Goal: Transaction & Acquisition: Purchase product/service

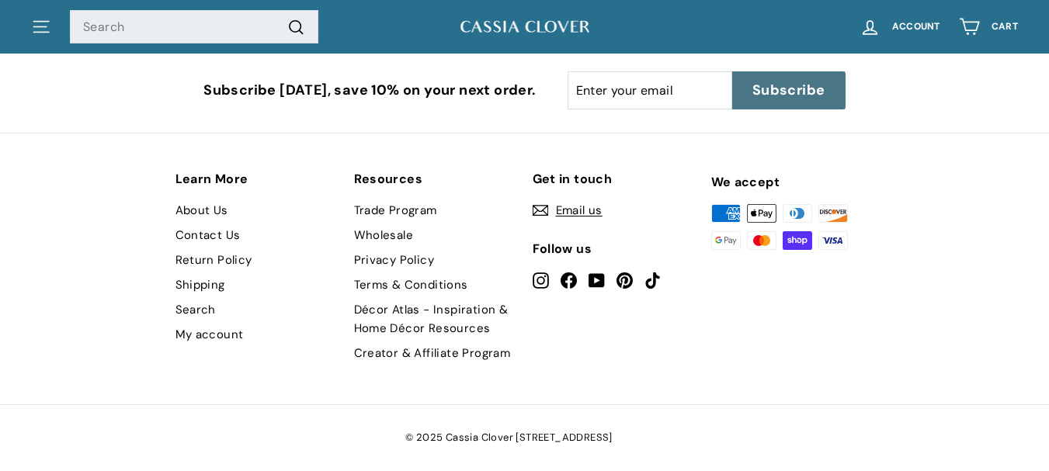
scroll to position [2756, 0]
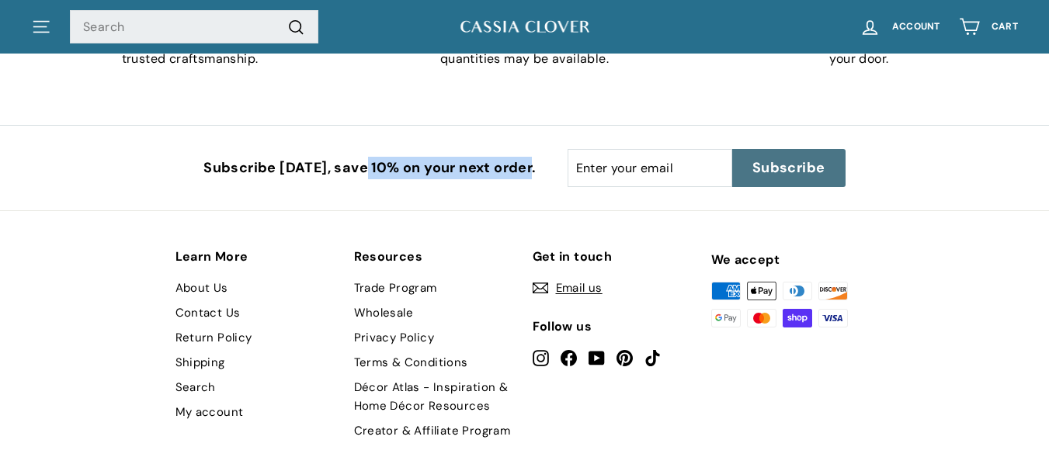
drag, startPoint x: 376, startPoint y: 167, endPoint x: 540, endPoint y: 168, distance: 163.8
click at [536, 168] on p "Subscribe [DATE], save 10% on your next order." at bounding box center [369, 168] width 332 height 23
click at [238, 175] on p "Subscribe [DATE], save 10% on your next order." at bounding box center [369, 168] width 332 height 23
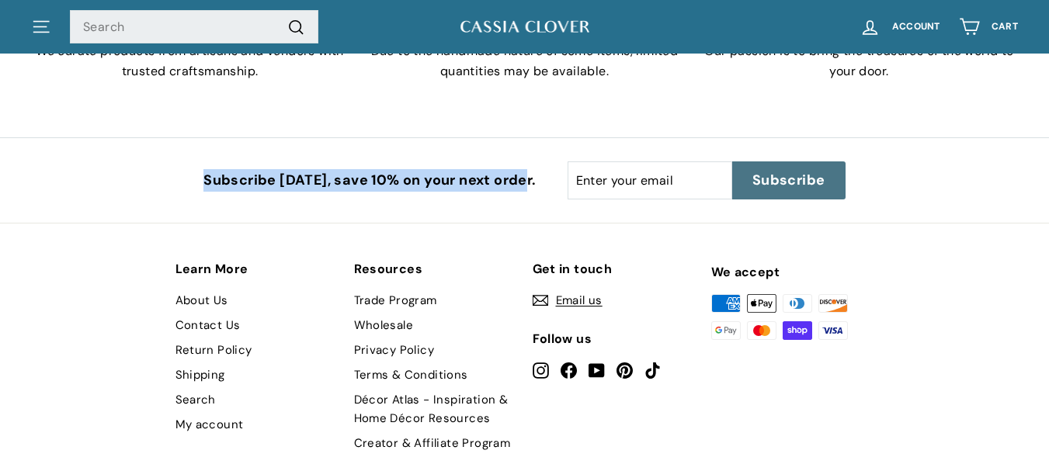
drag, startPoint x: 217, startPoint y: 176, endPoint x: 530, endPoint y: 176, distance: 312.9
click at [536, 176] on p "Subscribe [DATE], save 10% on your next order." at bounding box center [369, 180] width 332 height 23
copy p "Subscribe today, save 10% on your next order"
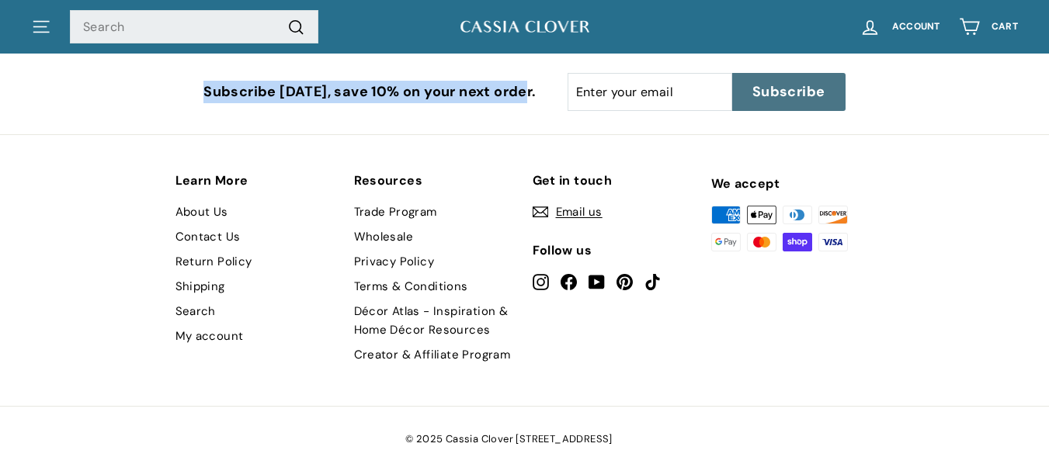
scroll to position [2834, 0]
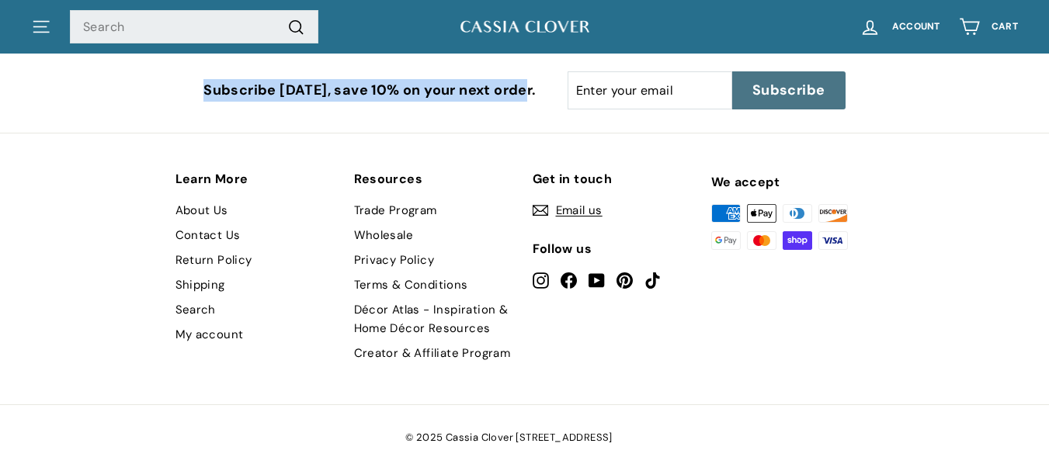
click at [221, 287] on link "Shipping" at bounding box center [200, 284] width 50 height 25
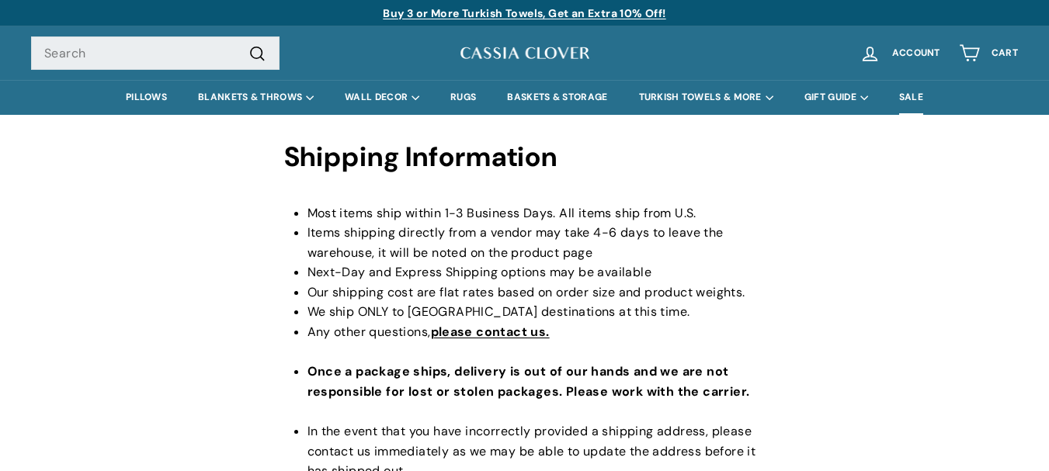
click at [916, 93] on link "SALE" at bounding box center [910, 97] width 55 height 35
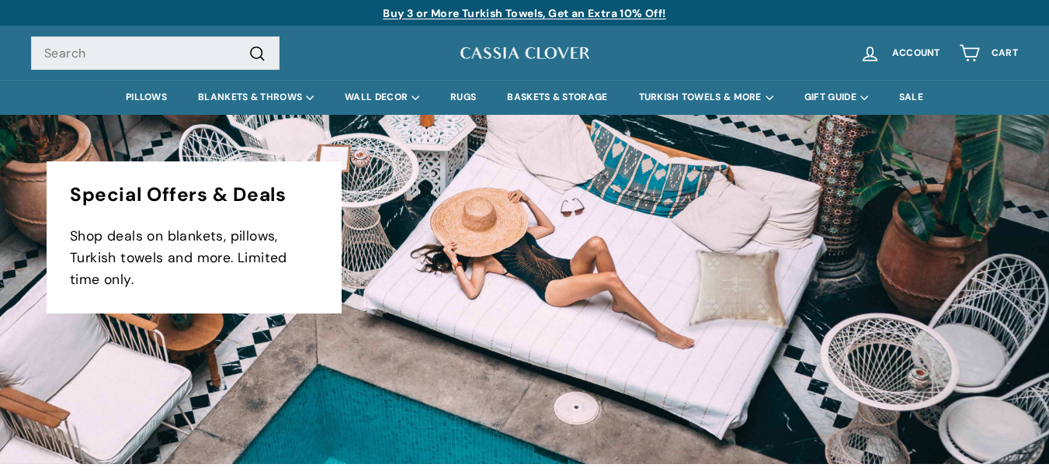
click at [473, 12] on link "Buy 3 or More Turkish Towels, Get an Extra 10% Off!" at bounding box center [524, 13] width 283 height 14
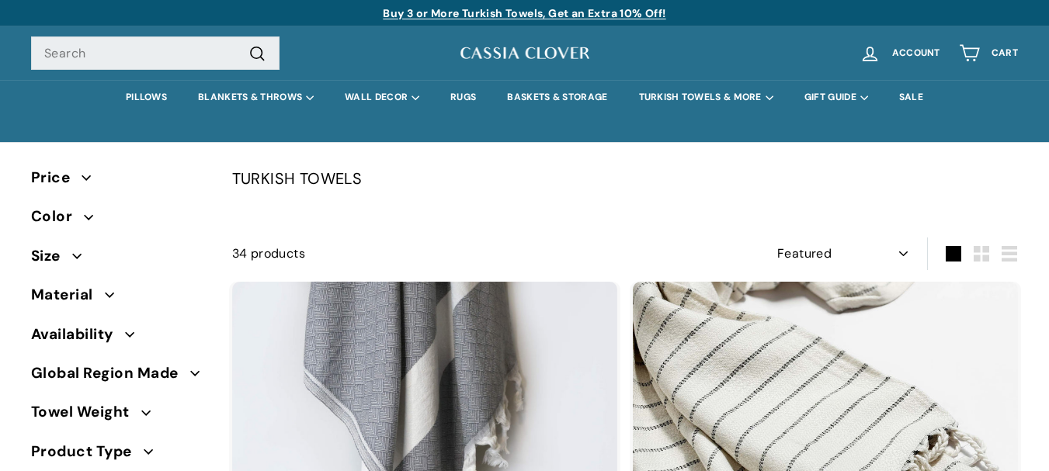
select select "manual"
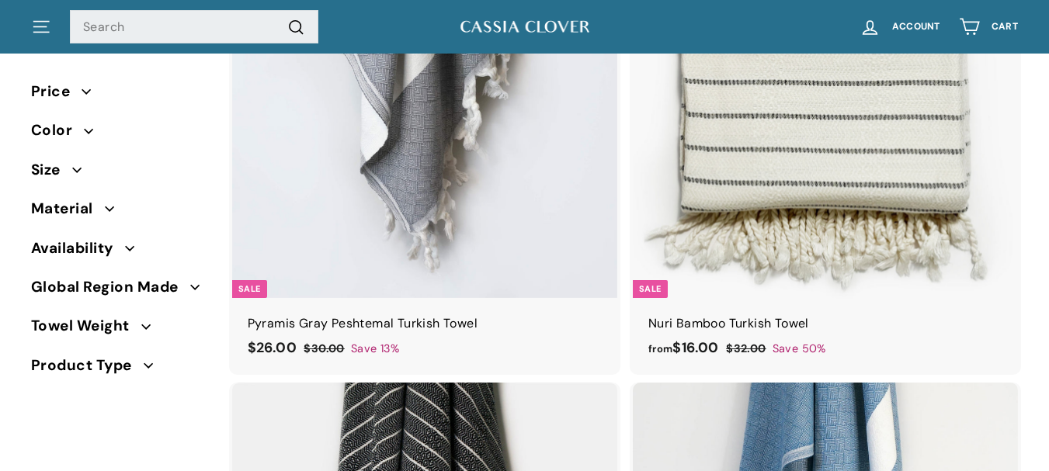
scroll to position [466, 0]
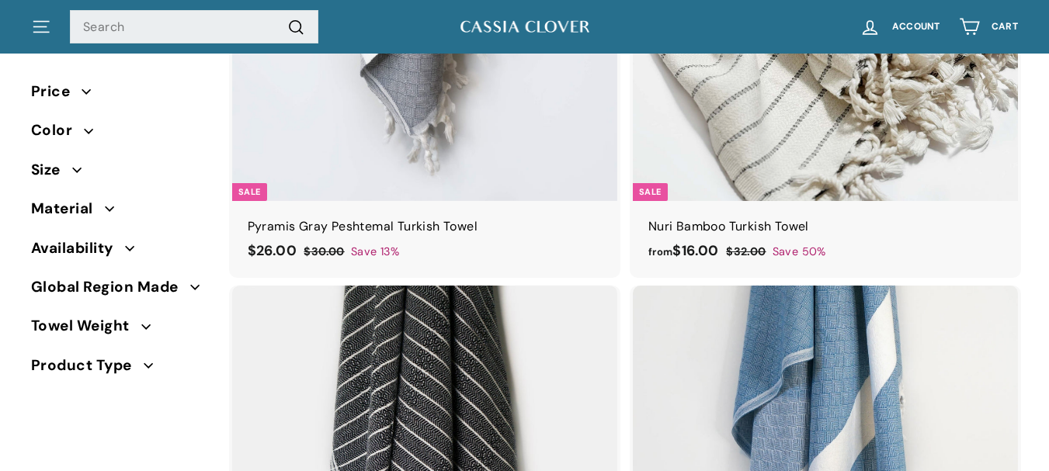
click at [512, 23] on img at bounding box center [525, 26] width 132 height 19
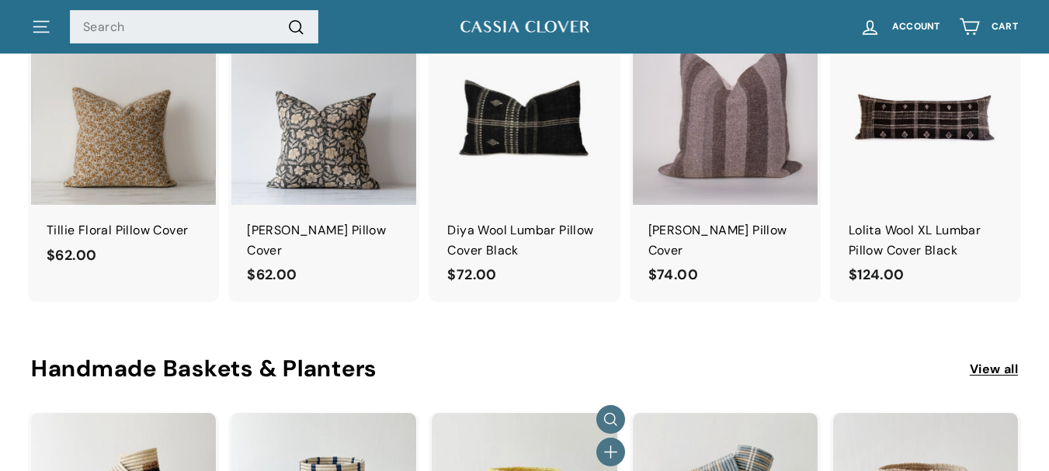
scroll to position [1470, 0]
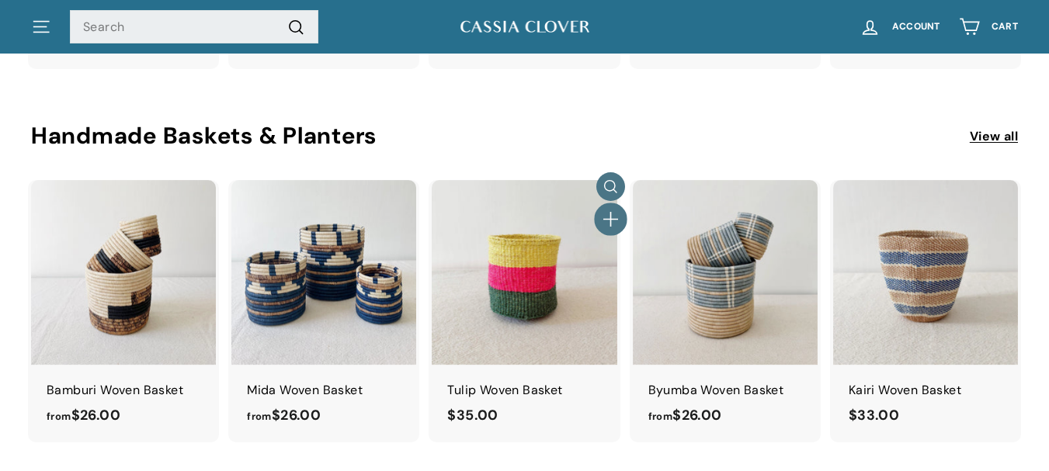
click at [614, 217] on icon "button" at bounding box center [610, 219] width 20 height 20
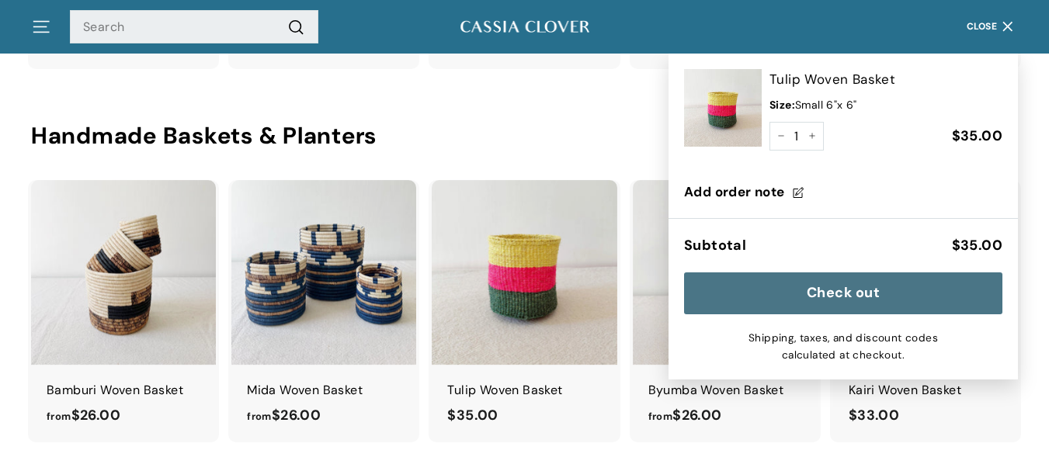
click at [788, 297] on button "Check out" at bounding box center [843, 293] width 318 height 42
